Goal: Transaction & Acquisition: Book appointment/travel/reservation

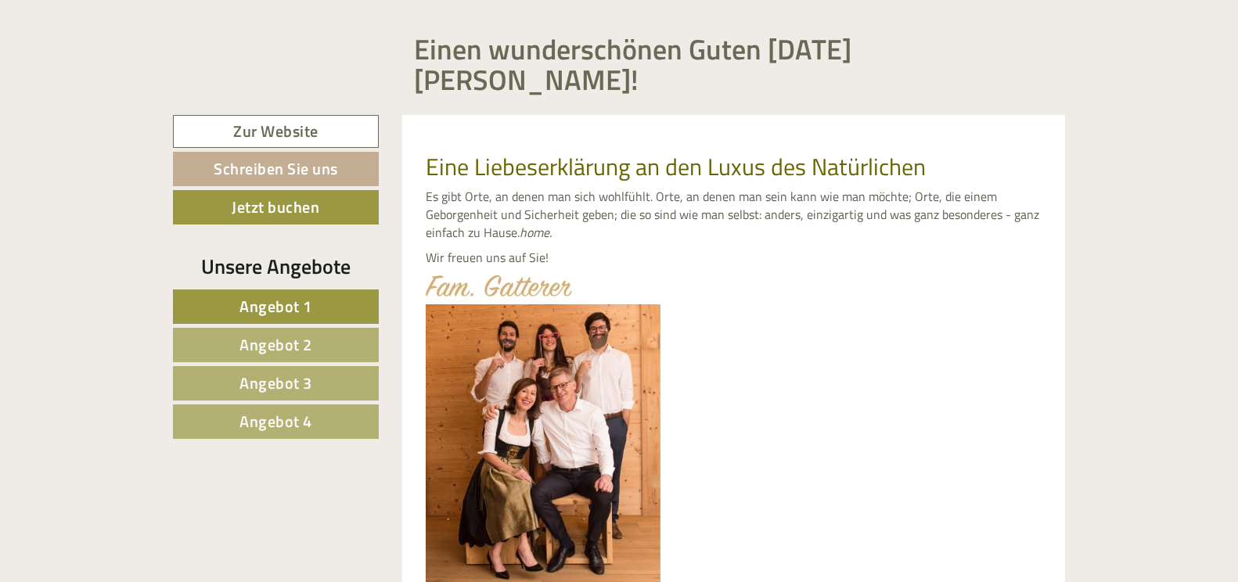
scroll to position [626, 0]
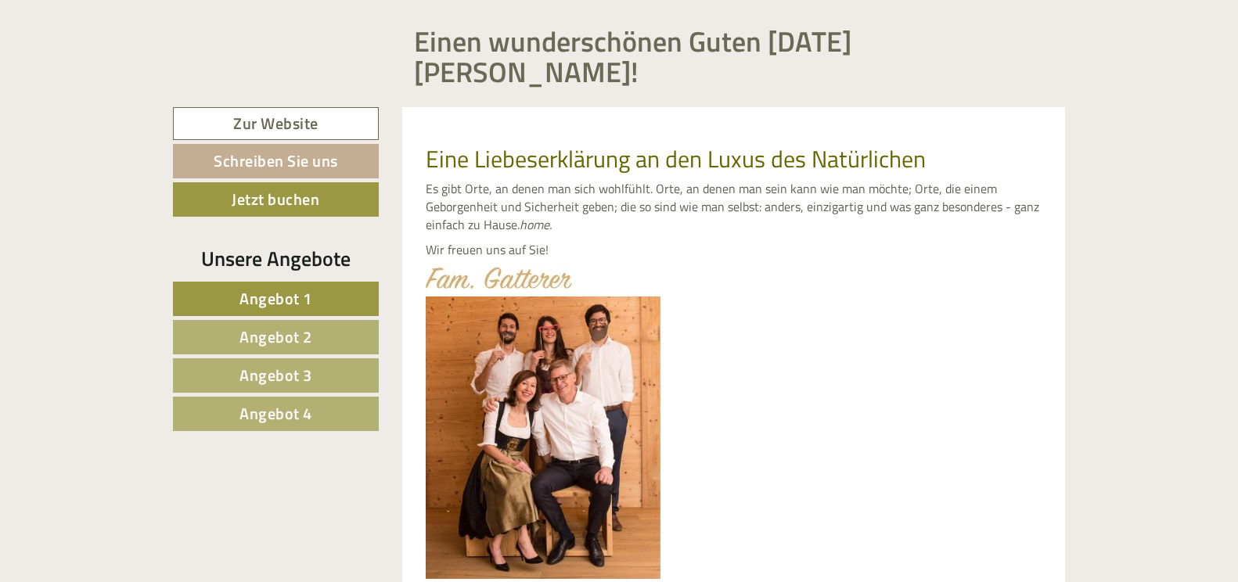
click at [327, 282] on link "Angebot 1" at bounding box center [276, 299] width 206 height 34
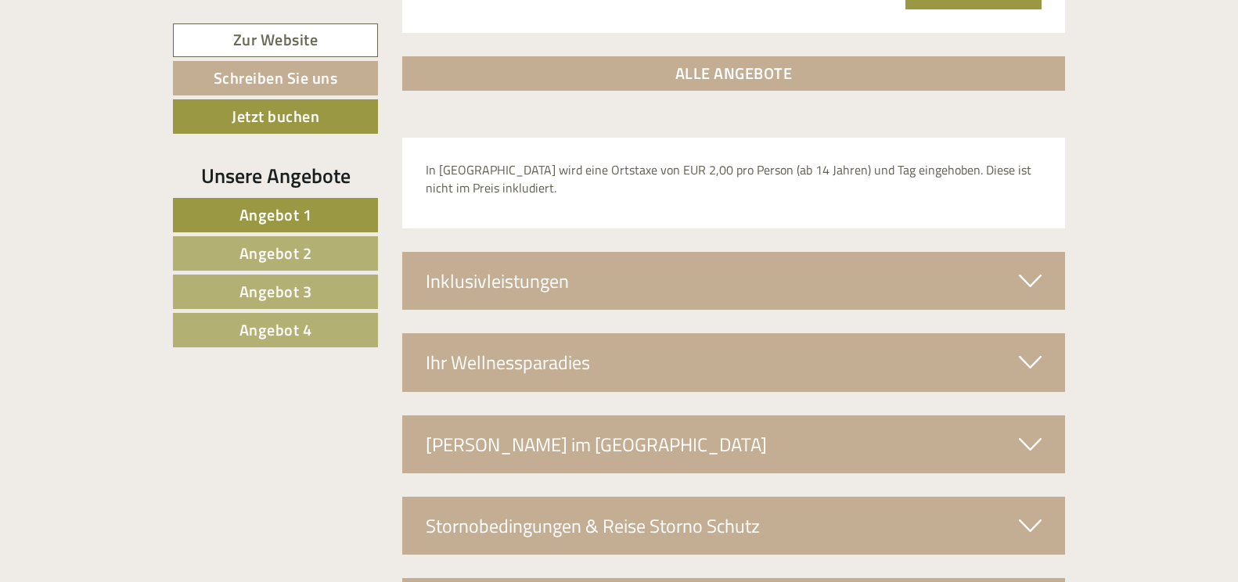
scroll to position [2561, 0]
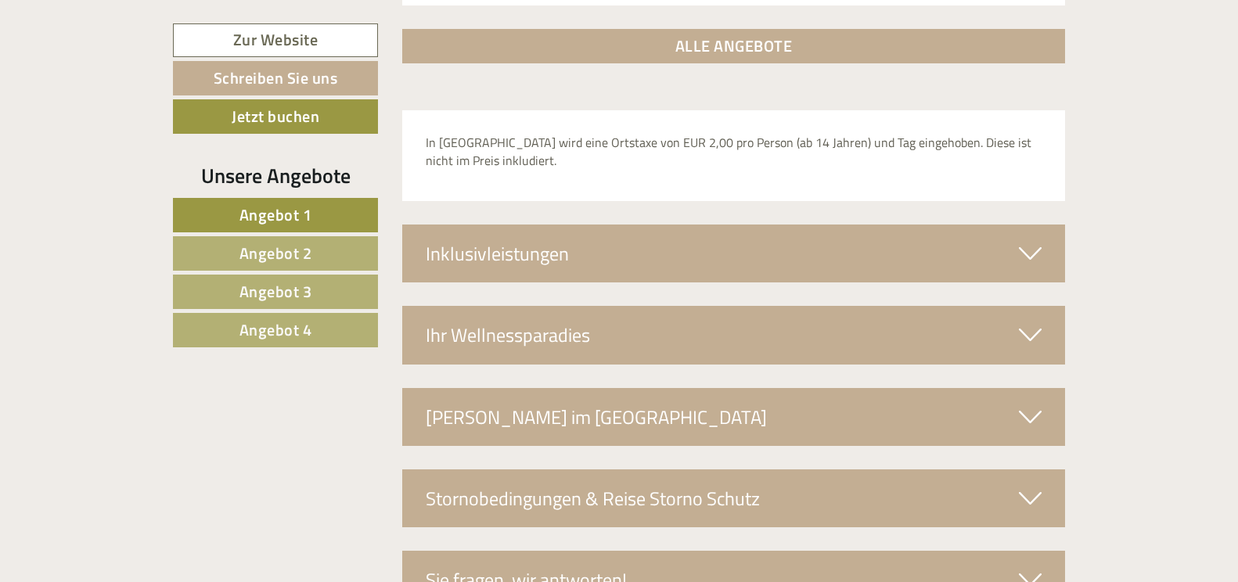
click at [1036, 240] on icon at bounding box center [1030, 253] width 23 height 27
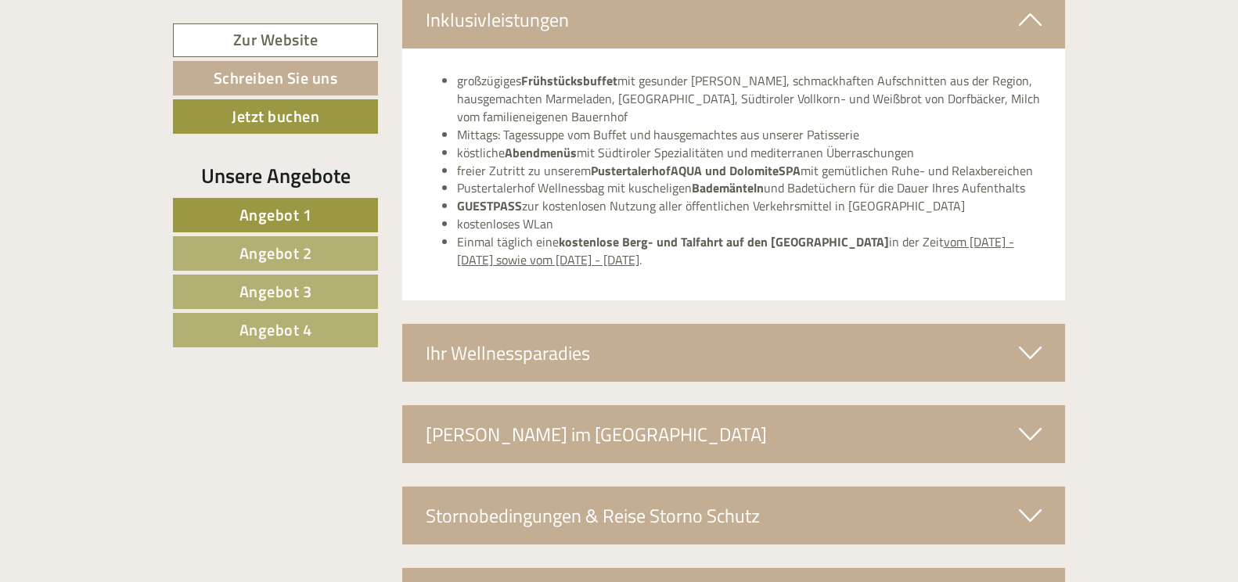
scroll to position [2795, 0]
click at [1036, 339] on icon at bounding box center [1030, 352] width 23 height 27
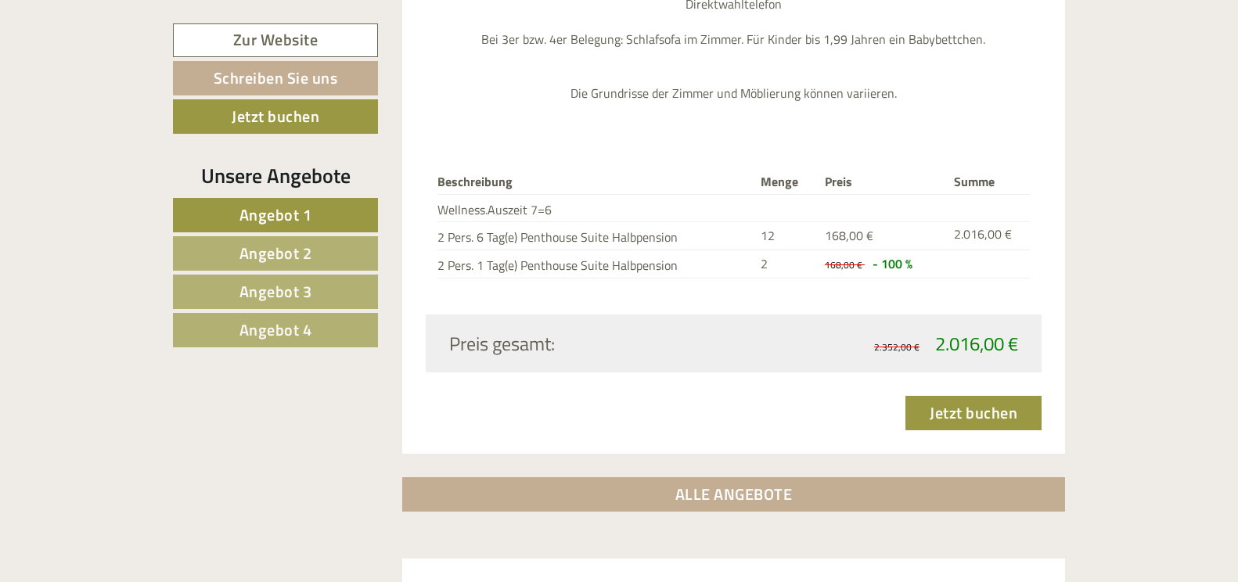
scroll to position [2091, 0]
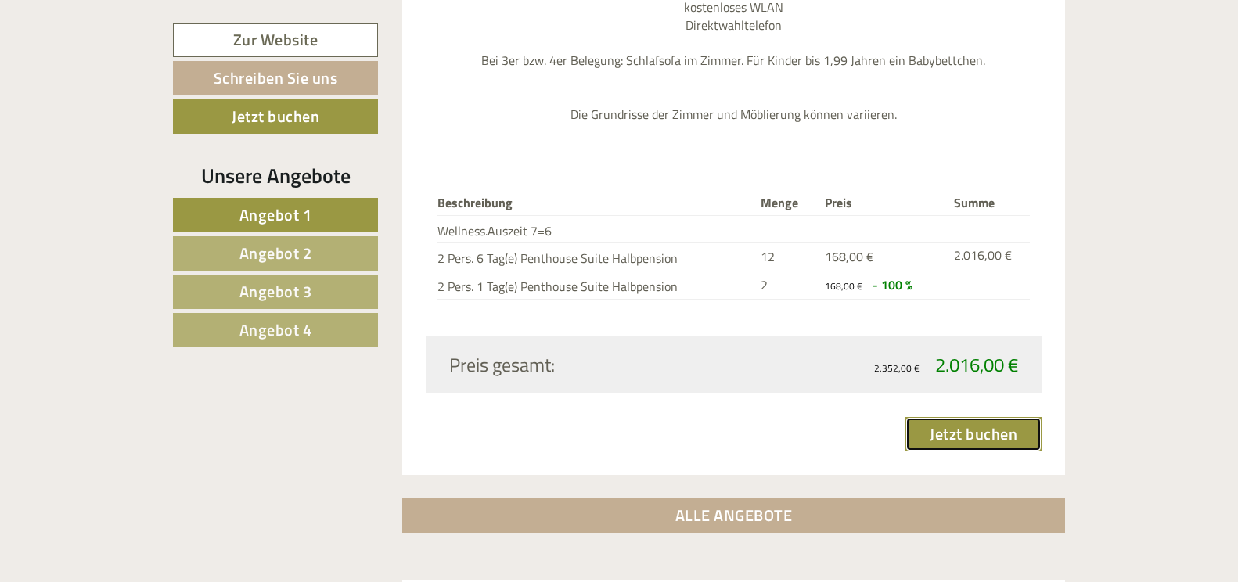
click at [970, 417] on link "Jetzt buchen" at bounding box center [974, 434] width 136 height 34
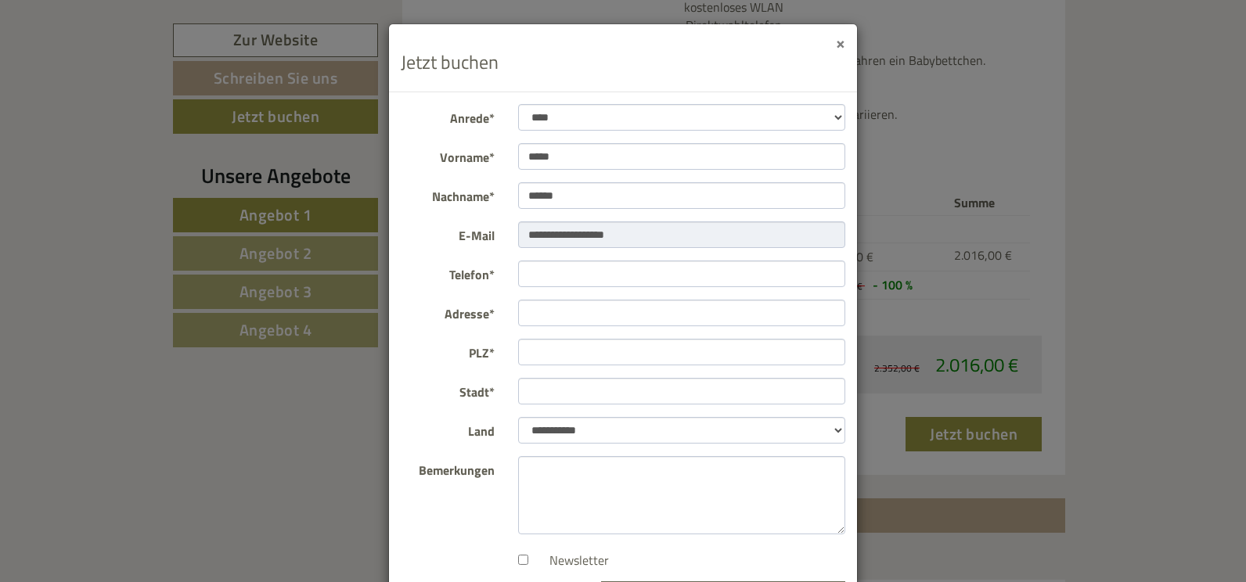
click at [836, 39] on button "×" at bounding box center [840, 42] width 9 height 16
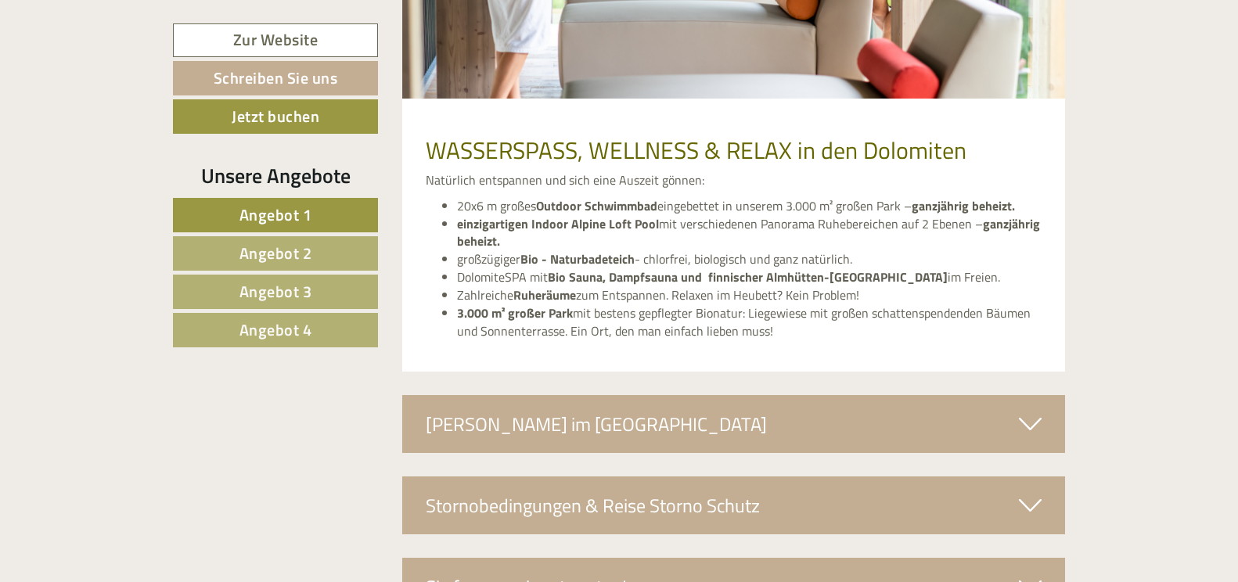
scroll to position [3157, 0]
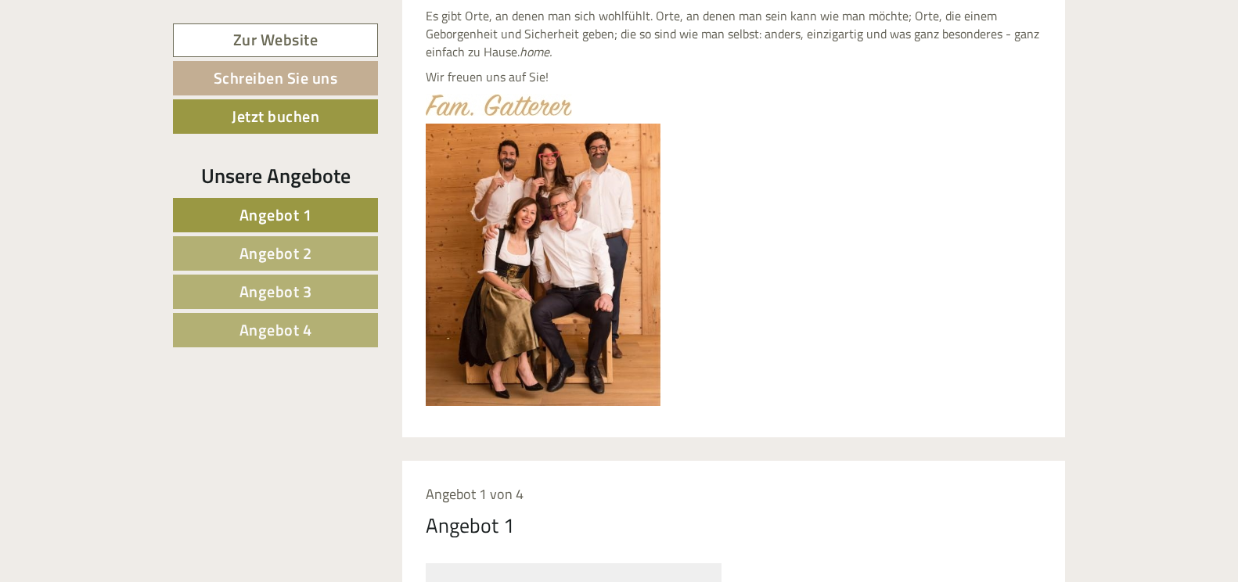
scroll to position [939, 0]
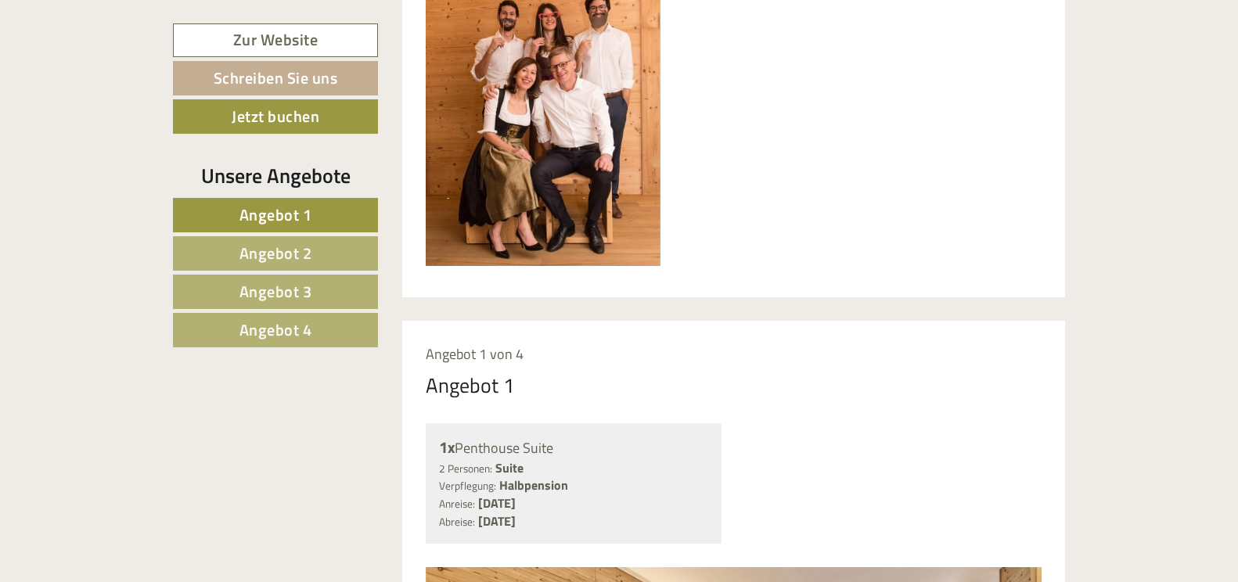
click at [301, 215] on span "Angebot 1" at bounding box center [276, 215] width 73 height 24
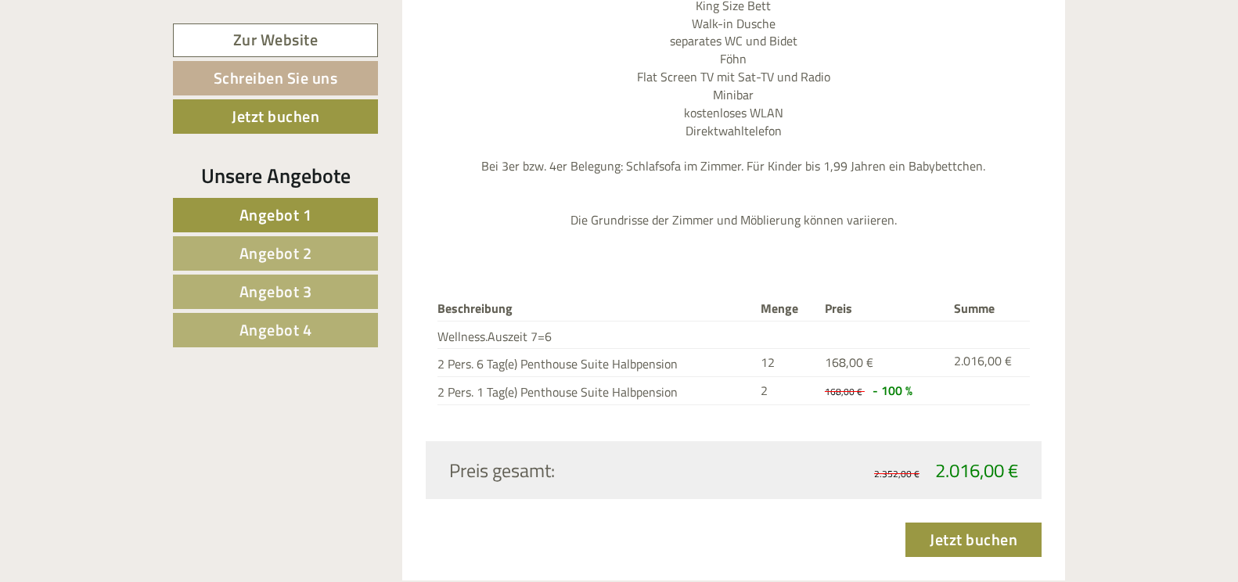
scroll to position [2013, 0]
